Goal: Task Accomplishment & Management: Use online tool/utility

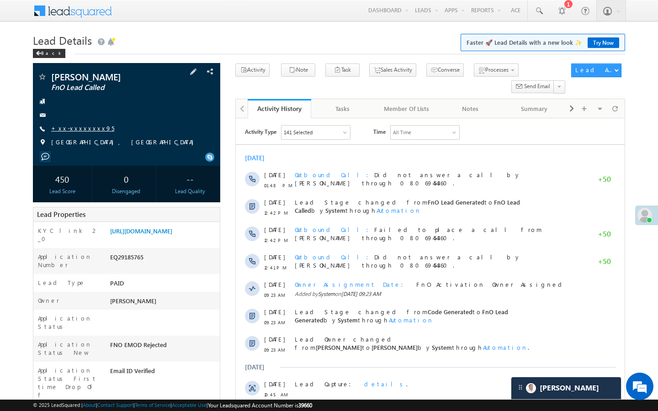
click at [87, 130] on link "+xx-xxxxxxxx95" at bounding box center [82, 128] width 63 height 8
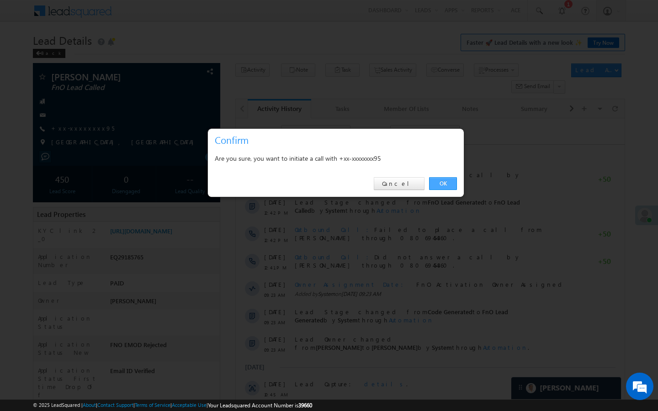
click at [441, 180] on link "OK" at bounding box center [443, 183] width 28 height 13
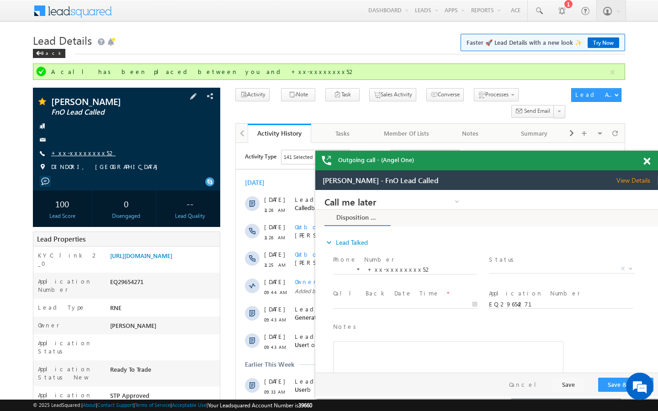
click at [77, 153] on link "+xx-xxxxxxxx52" at bounding box center [83, 153] width 64 height 8
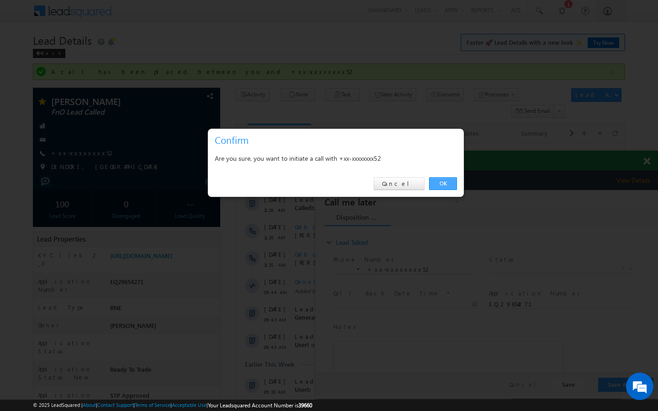
click at [440, 178] on link "OK" at bounding box center [443, 183] width 28 height 13
